Goal: Transaction & Acquisition: Purchase product/service

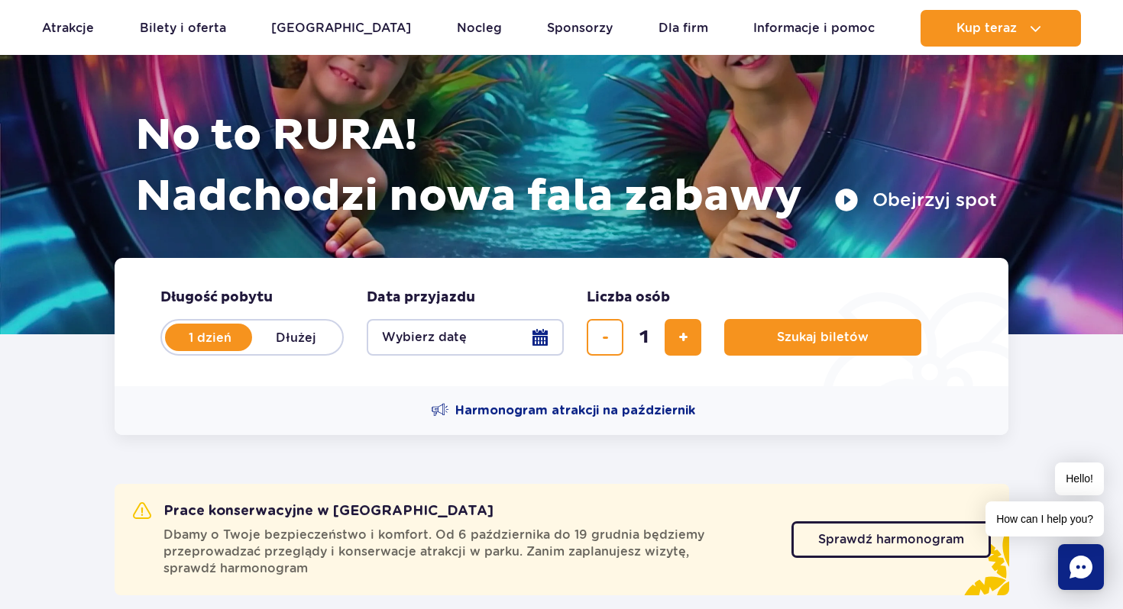
click at [556, 340] on button "Wybierz datę" at bounding box center [465, 337] width 197 height 37
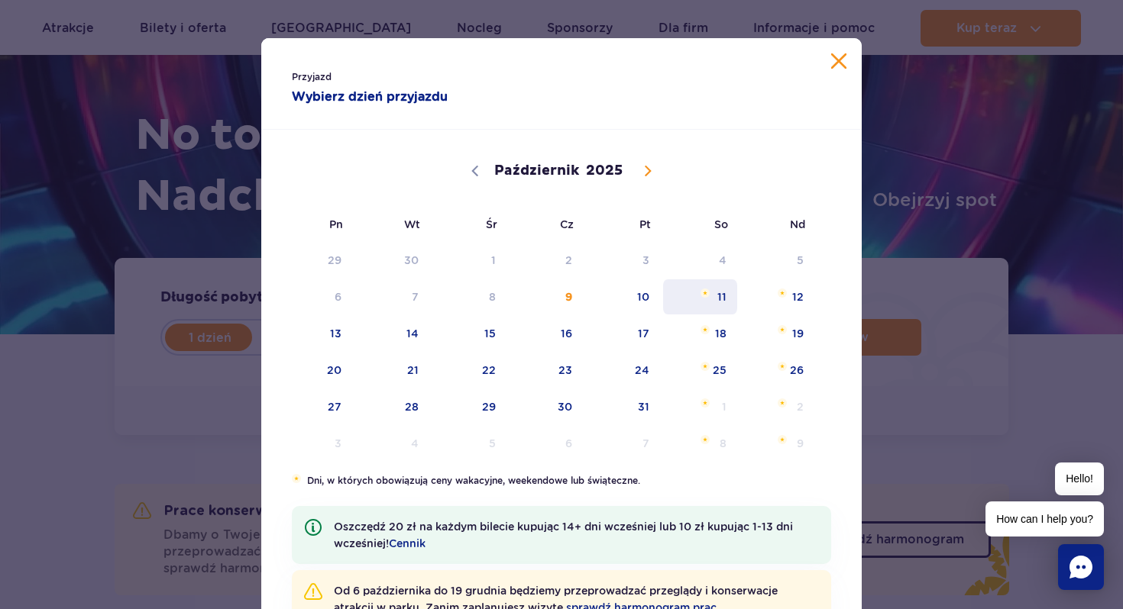
click at [704, 292] on span "Październik 11, 2025" at bounding box center [704, 293] width 9 height 9
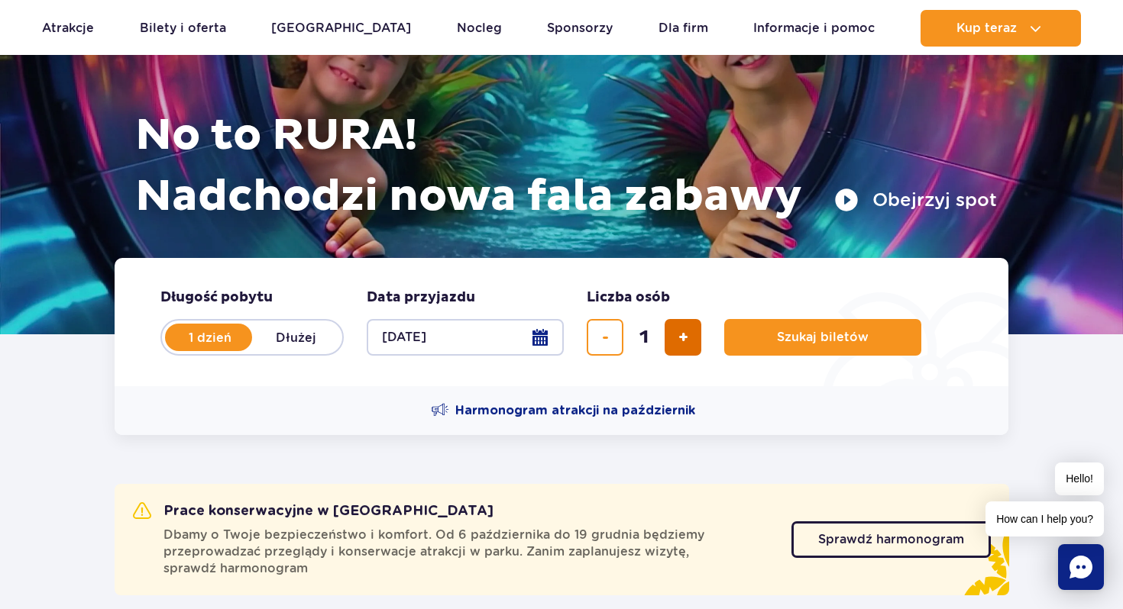
click at [680, 338] on span "dodaj bilet" at bounding box center [683, 338] width 10 height 0
type input "2"
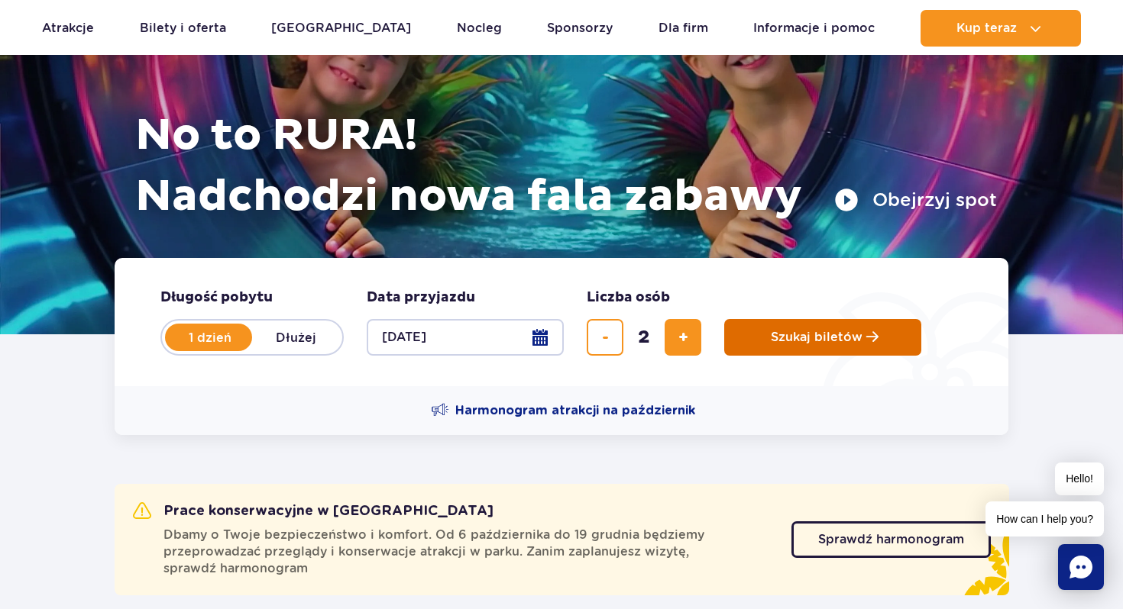
click at [785, 343] on span "Szukaj biletów" at bounding box center [817, 338] width 92 height 14
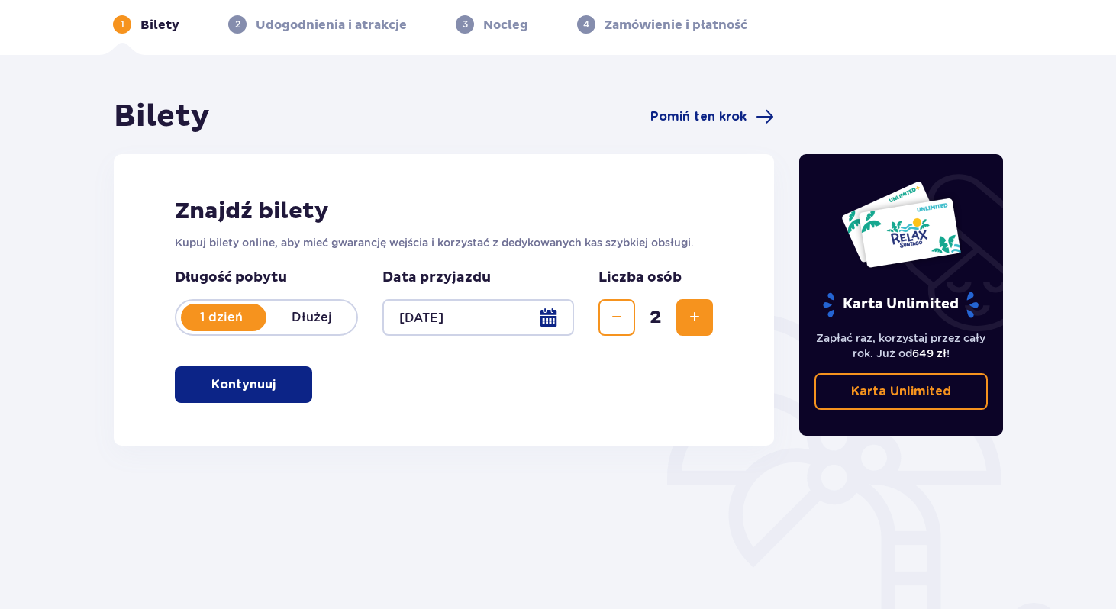
scroll to position [77, 0]
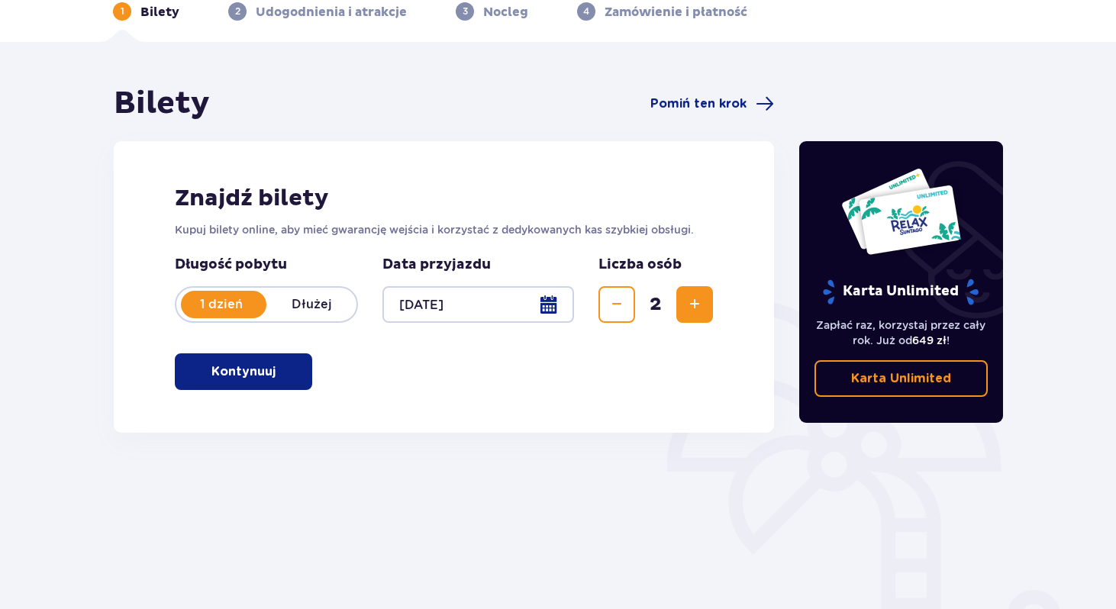
click at [297, 373] on button "Kontynuuj" at bounding box center [243, 372] width 137 height 37
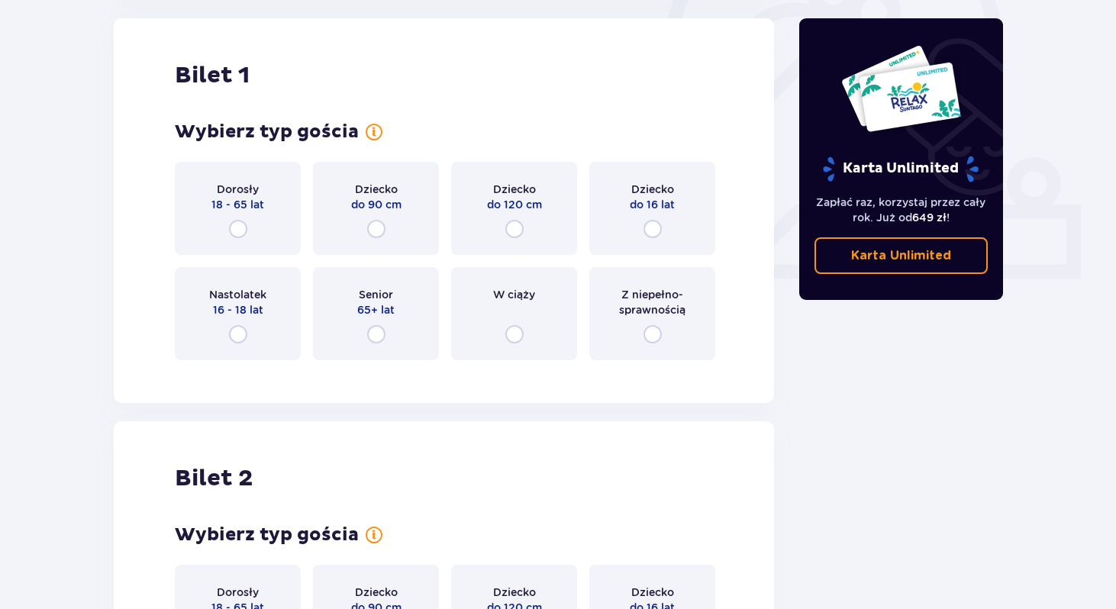
scroll to position [513, 0]
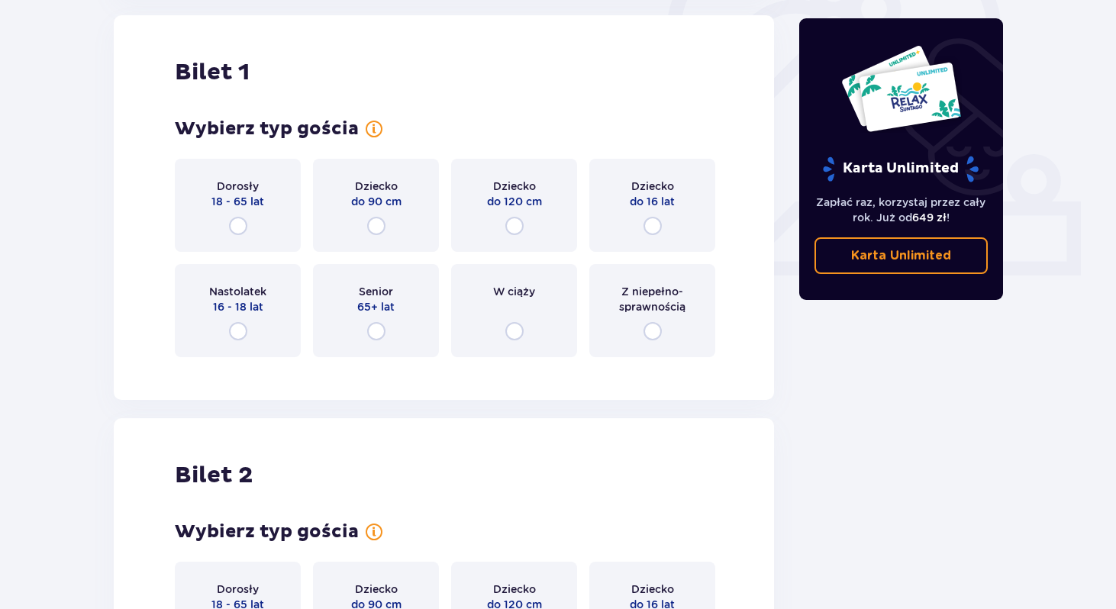
click at [249, 230] on div "Dorosły 18 - 65 lat" at bounding box center [238, 205] width 126 height 93
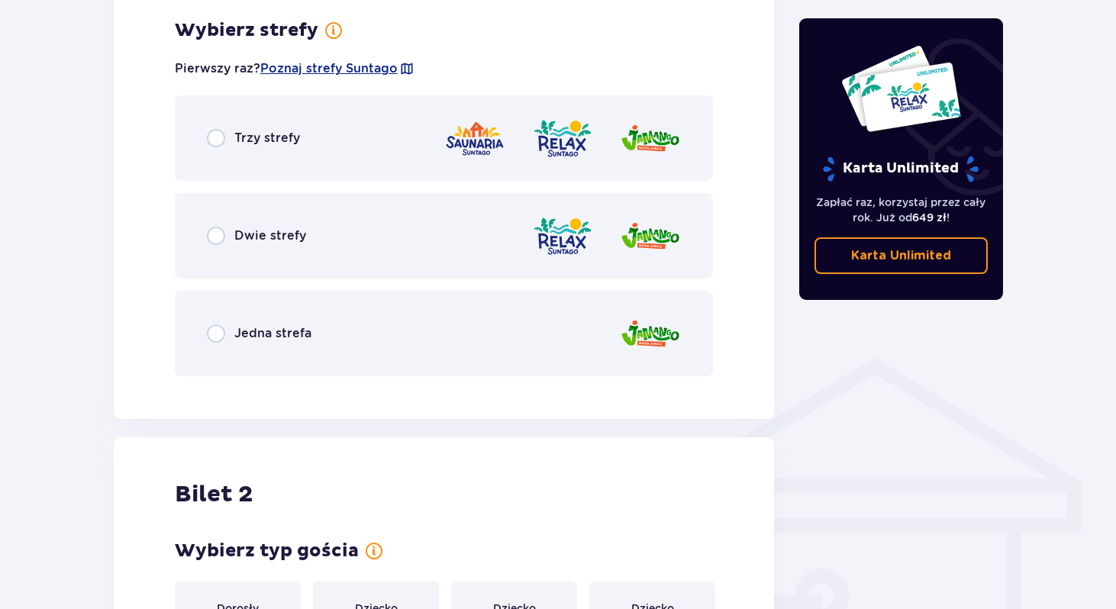
scroll to position [883, 0]
click at [577, 140] on img at bounding box center [562, 138] width 61 height 44
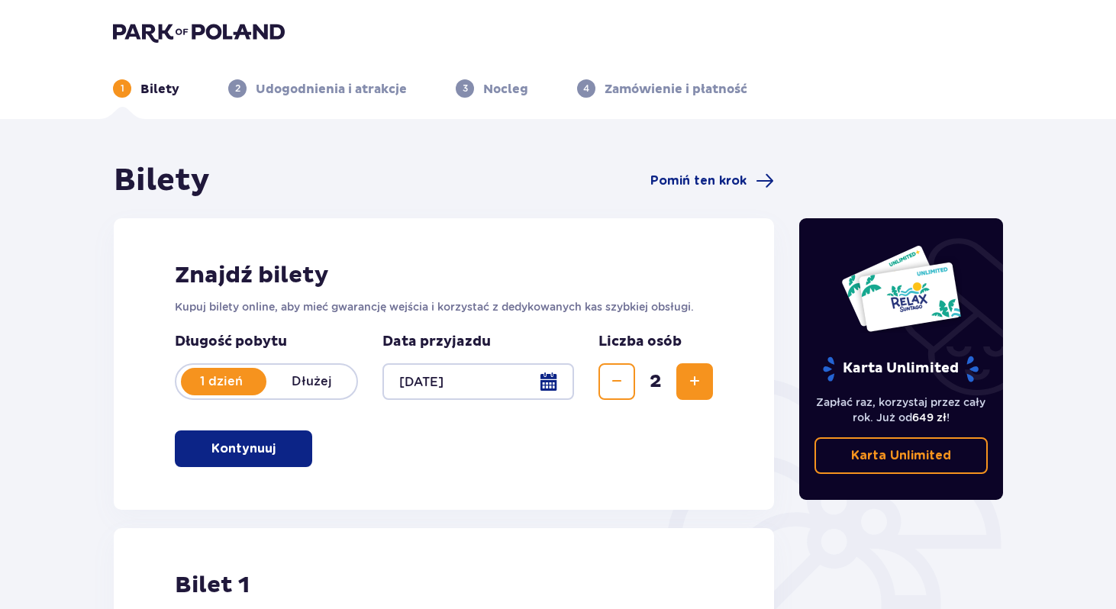
scroll to position [2, 0]
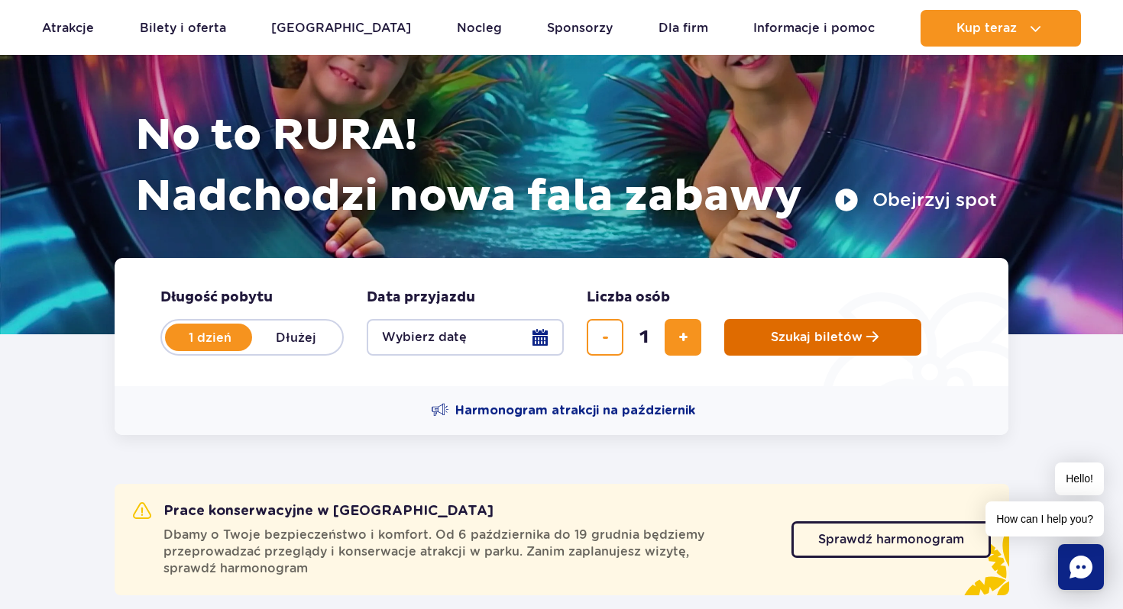
click at [828, 336] on span "Szukaj biletów" at bounding box center [817, 338] width 92 height 14
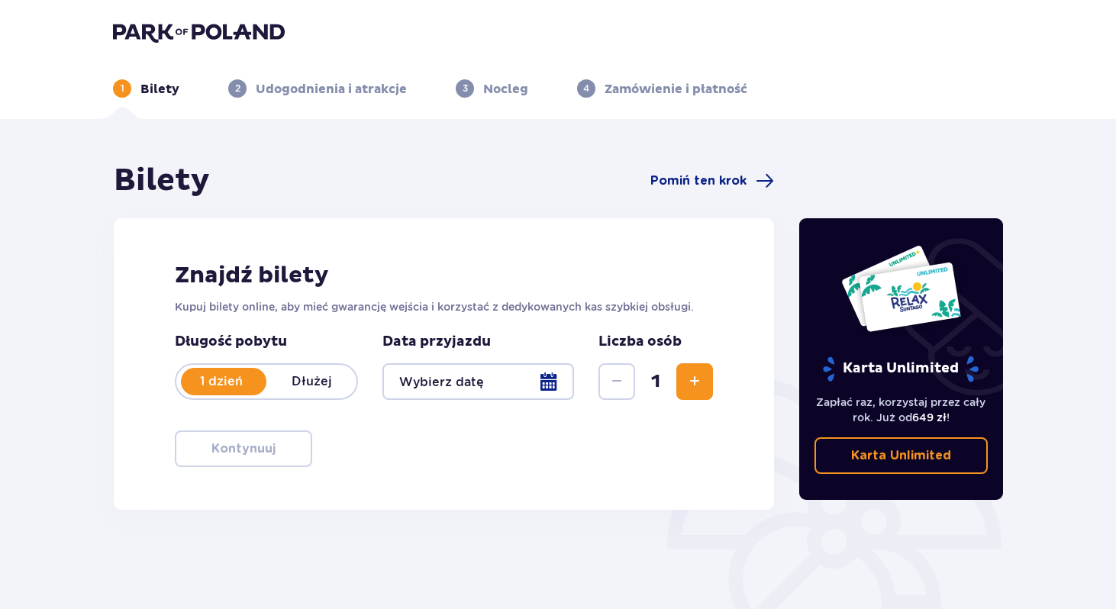
click at [551, 370] on div at bounding box center [479, 382] width 192 height 37
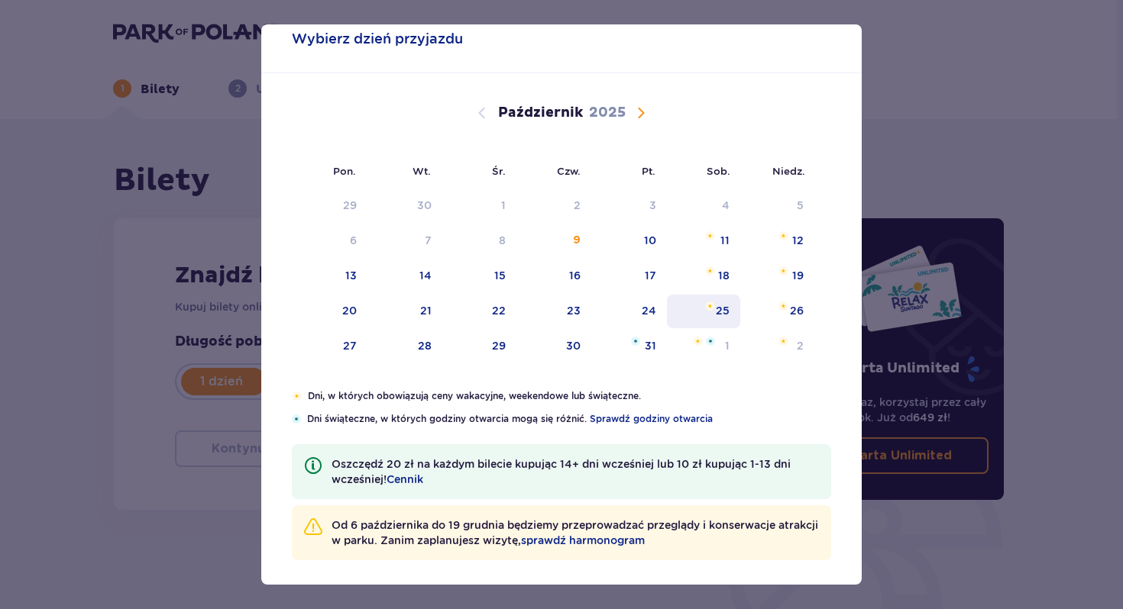
scroll to position [45, 0]
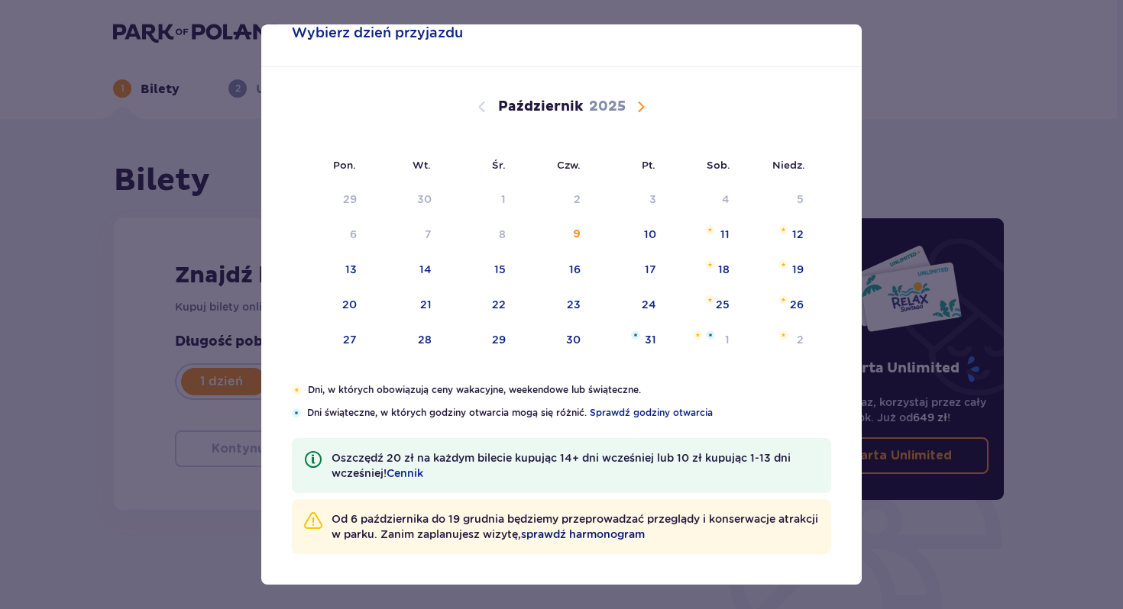
click at [595, 531] on span "sprawdź harmonogram" at bounding box center [583, 534] width 124 height 15
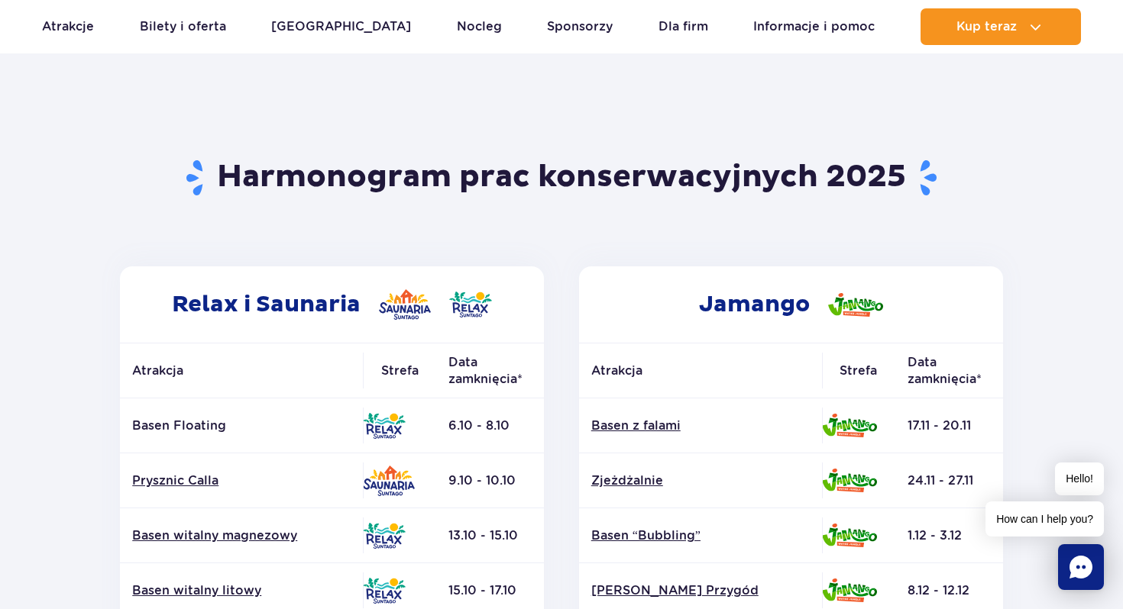
scroll to position [42, 0]
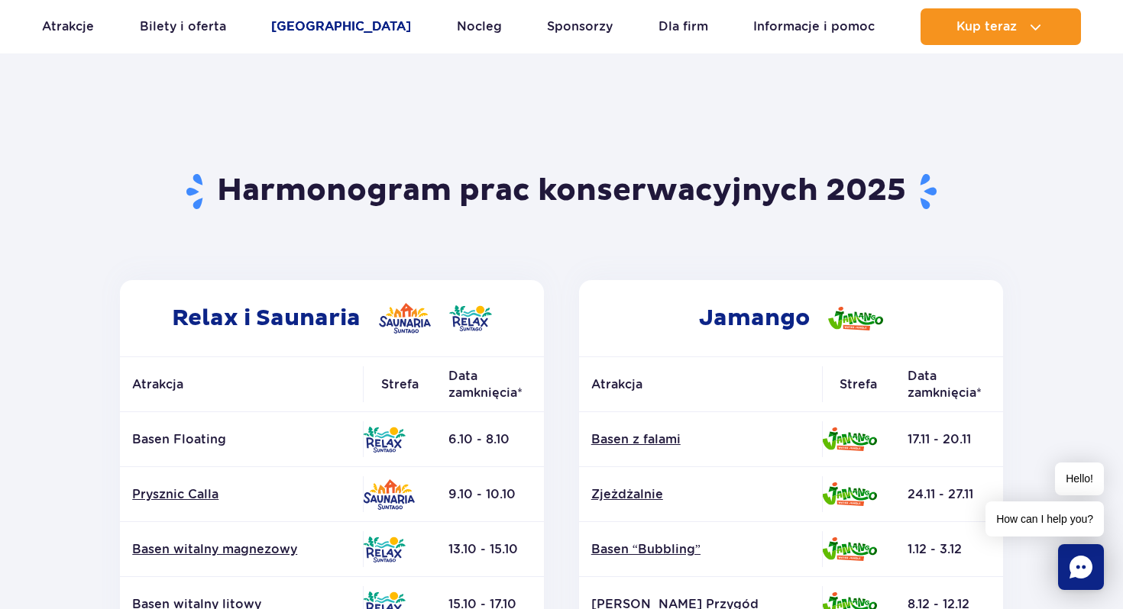
click at [323, 28] on link "[GEOGRAPHIC_DATA]" at bounding box center [341, 26] width 140 height 37
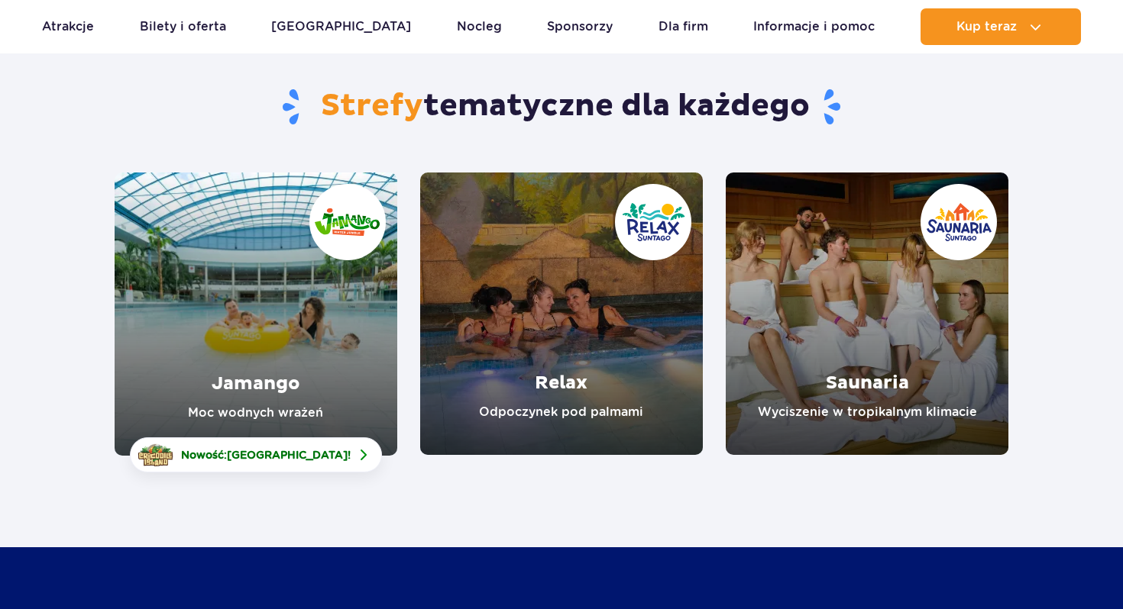
scroll to position [121, 0]
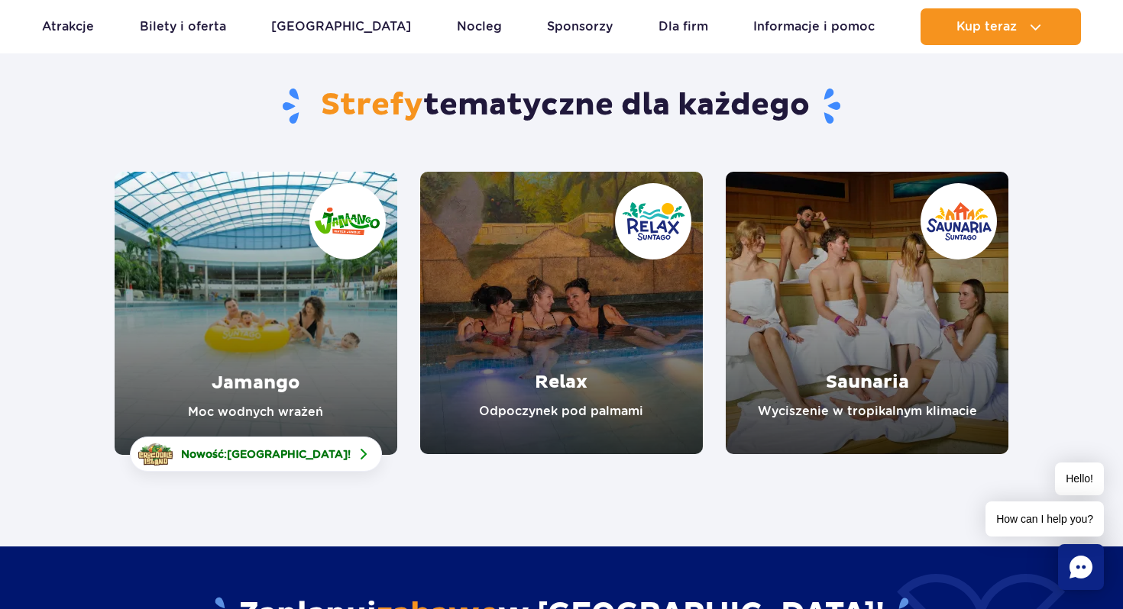
click at [296, 364] on link "Jamango" at bounding box center [256, 313] width 283 height 283
click at [579, 328] on link "Relax" at bounding box center [561, 313] width 283 height 283
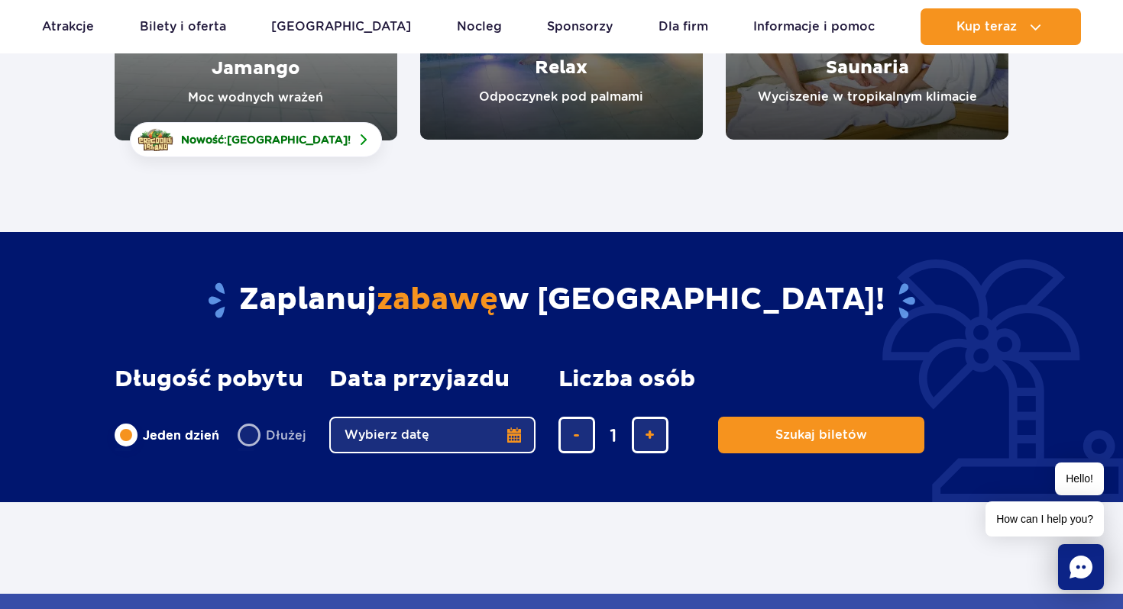
scroll to position [302, 0]
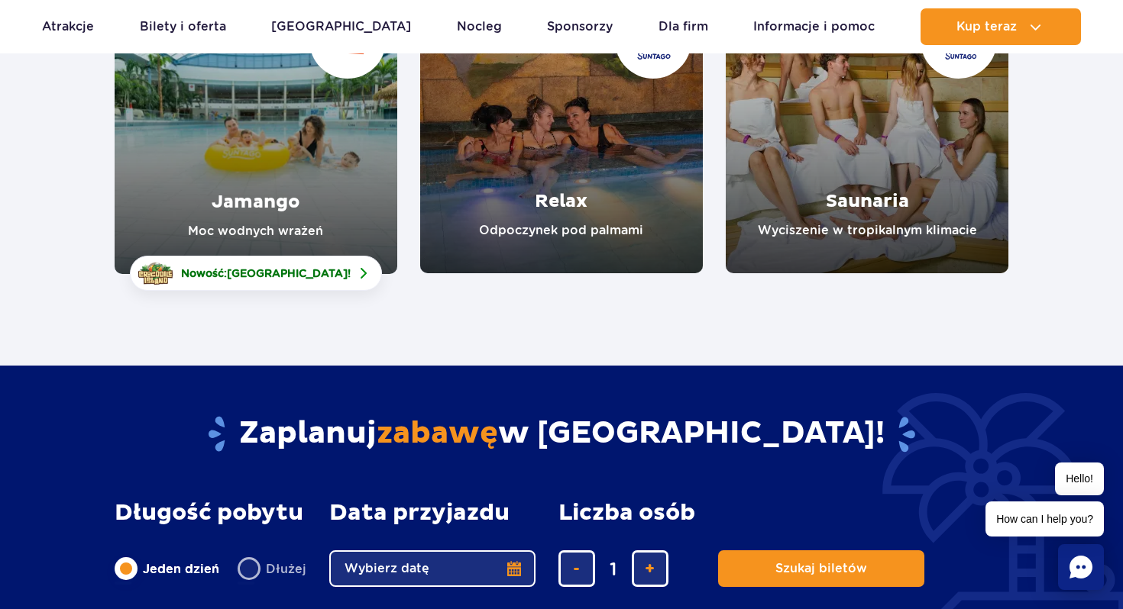
click at [874, 147] on link "Saunaria" at bounding box center [866, 132] width 283 height 283
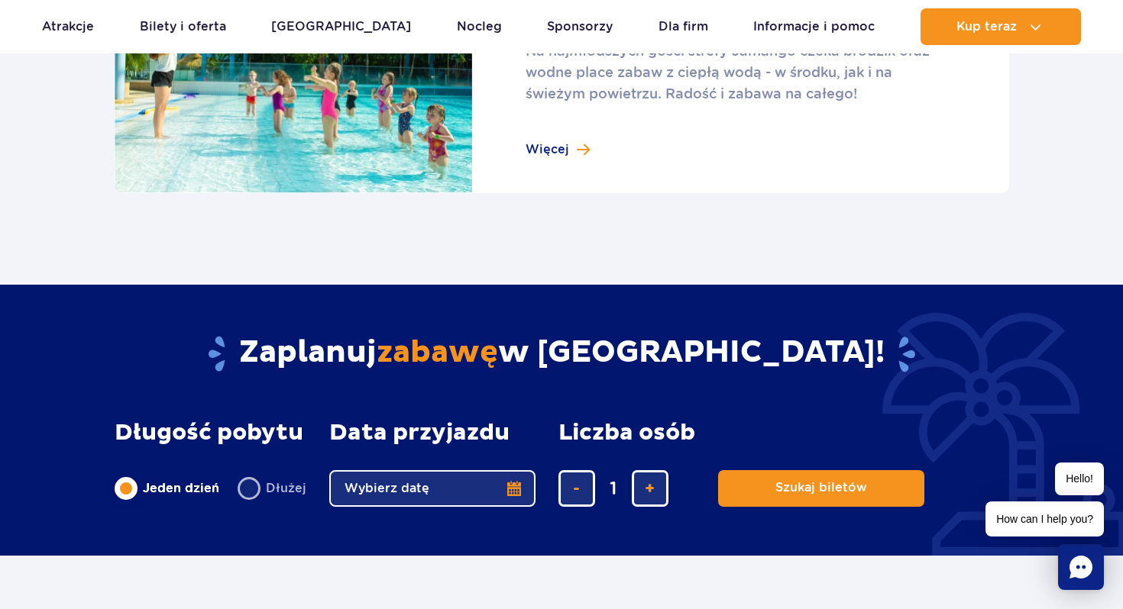
scroll to position [2375, 0]
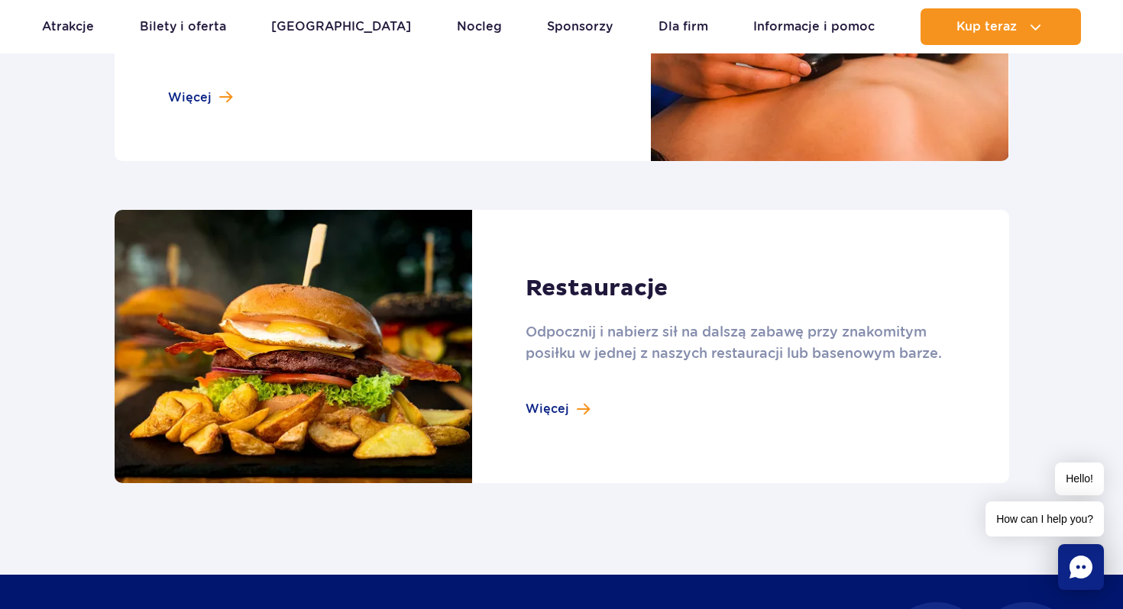
scroll to position [1679, 0]
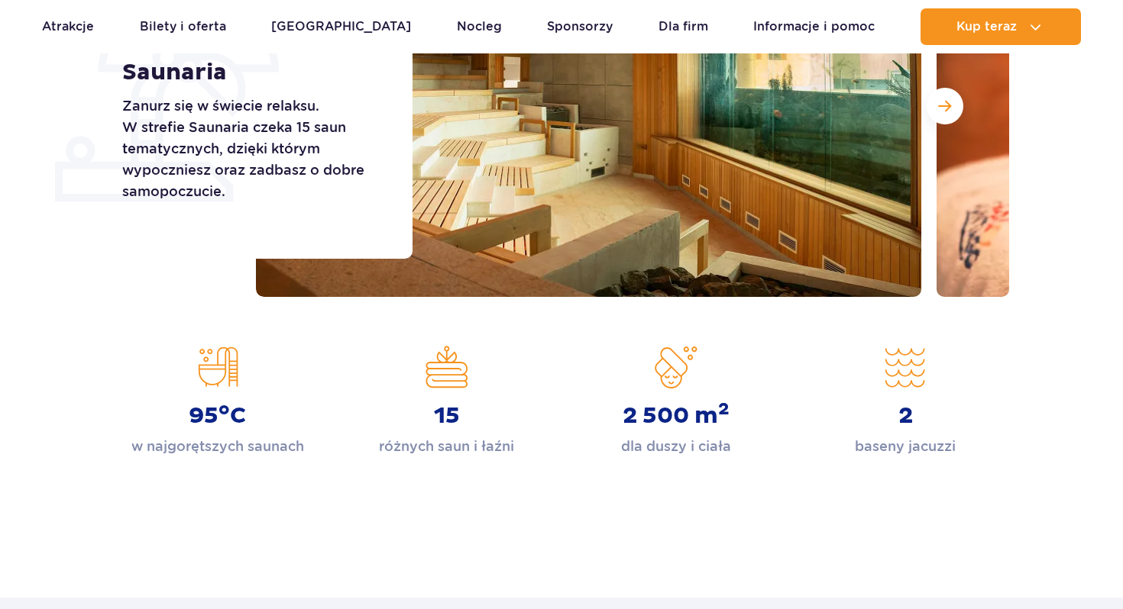
scroll to position [596, 0]
